Goal: Information Seeking & Learning: Learn about a topic

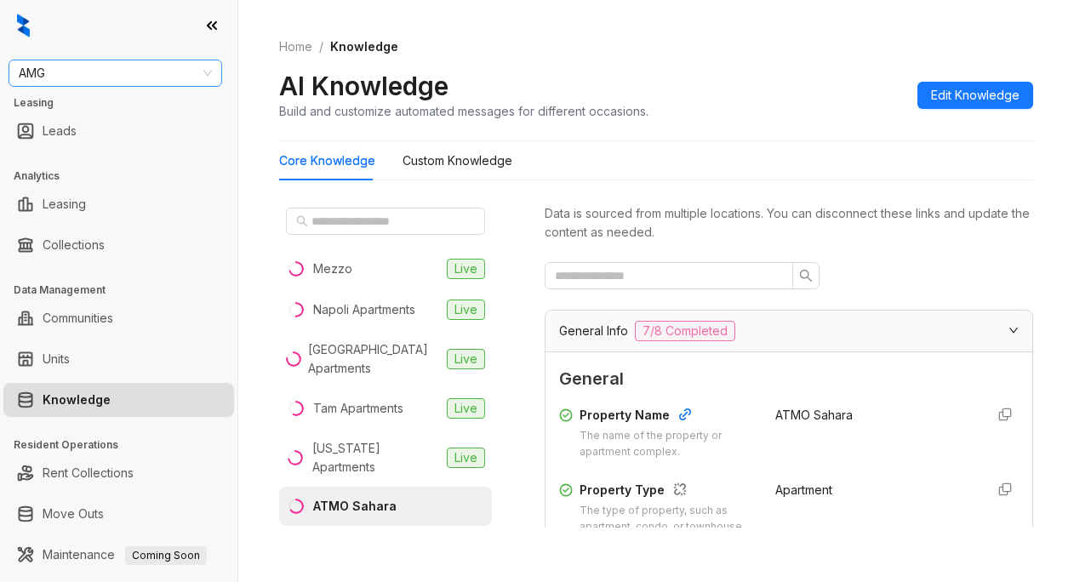
click at [143, 71] on span "AMG" at bounding box center [115, 73] width 193 height 26
type input "*********"
click at [91, 108] on div "RR Living" at bounding box center [115, 107] width 186 height 19
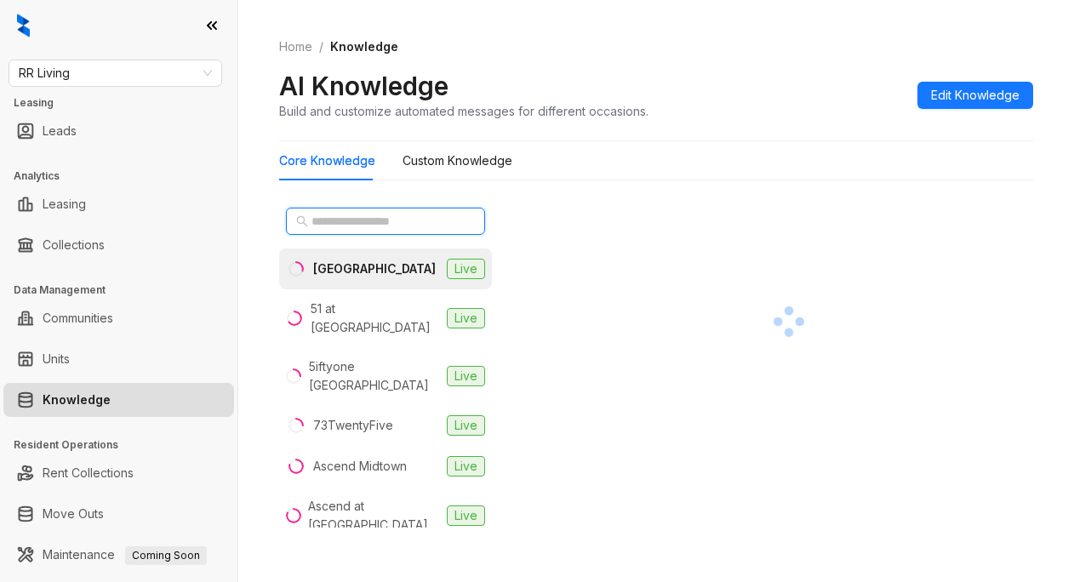
click at [338, 222] on input "text" at bounding box center [386, 221] width 150 height 19
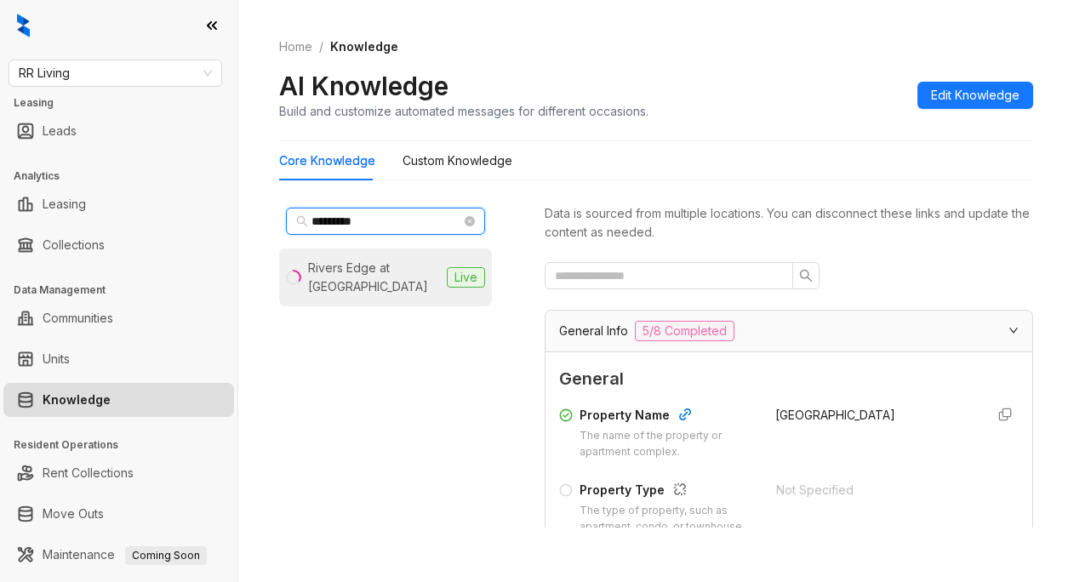
type input "*********"
click at [337, 264] on div "Rivers Edge at Carolina Stadium" at bounding box center [374, 277] width 132 height 37
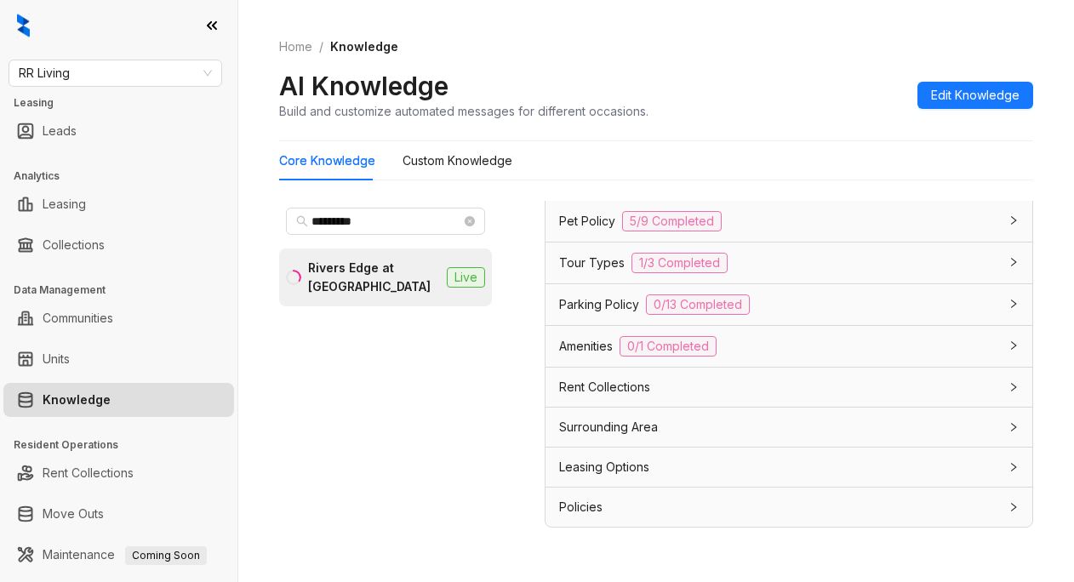
scroll to position [1600, 0]
click at [600, 468] on span "Leasing Options" at bounding box center [604, 467] width 90 height 19
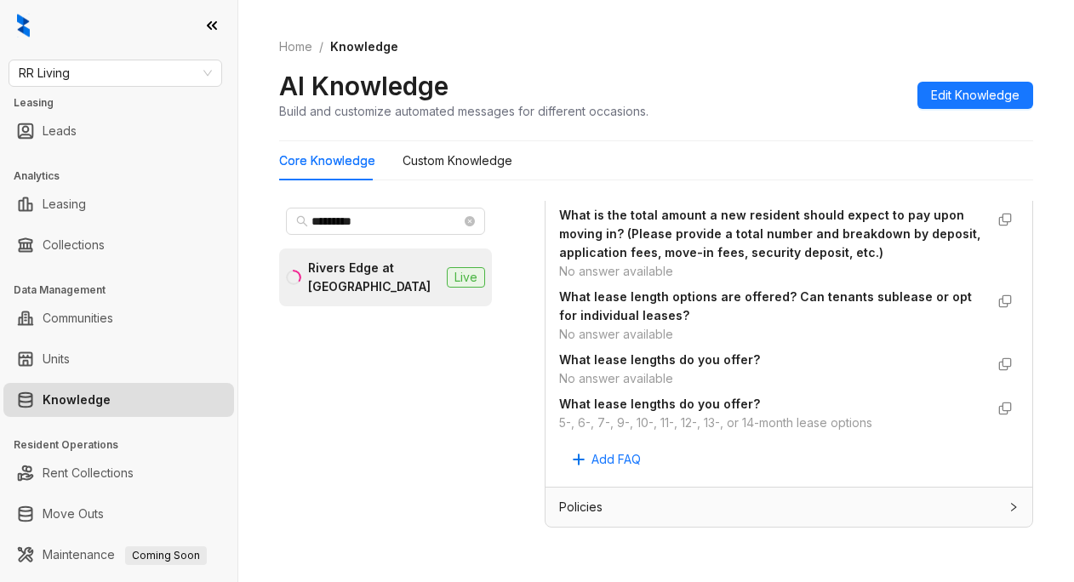
scroll to position [2444, 0]
click at [824, 342] on div "No answer available" at bounding box center [771, 334] width 425 height 19
click at [819, 60] on div "Home / Knowledge AI Knowledge Build and customize automated messages for differ…" at bounding box center [656, 79] width 754 height 124
